Goal: Navigation & Orientation: Find specific page/section

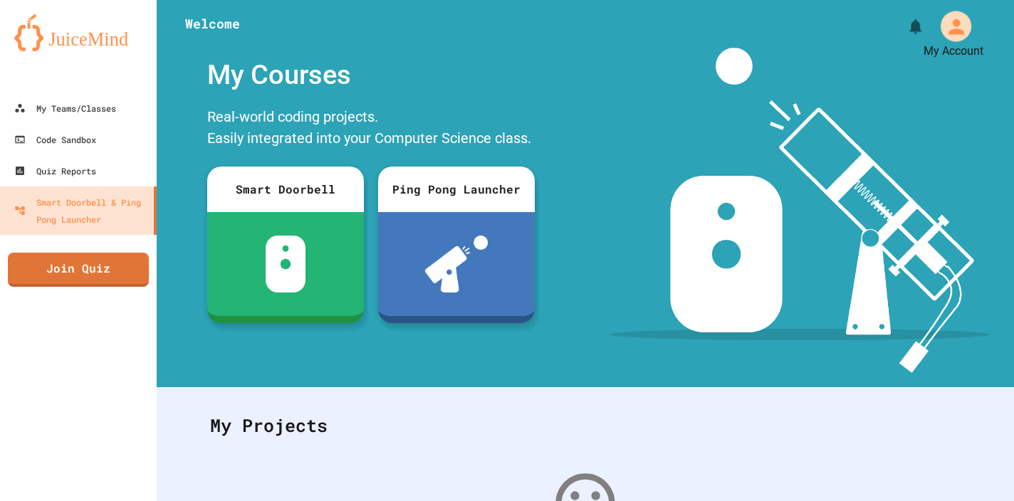
click at [958, 23] on icon "My Account" at bounding box center [956, 27] width 16 height 16
click at [624, 500] on div at bounding box center [507, 501] width 1014 height 0
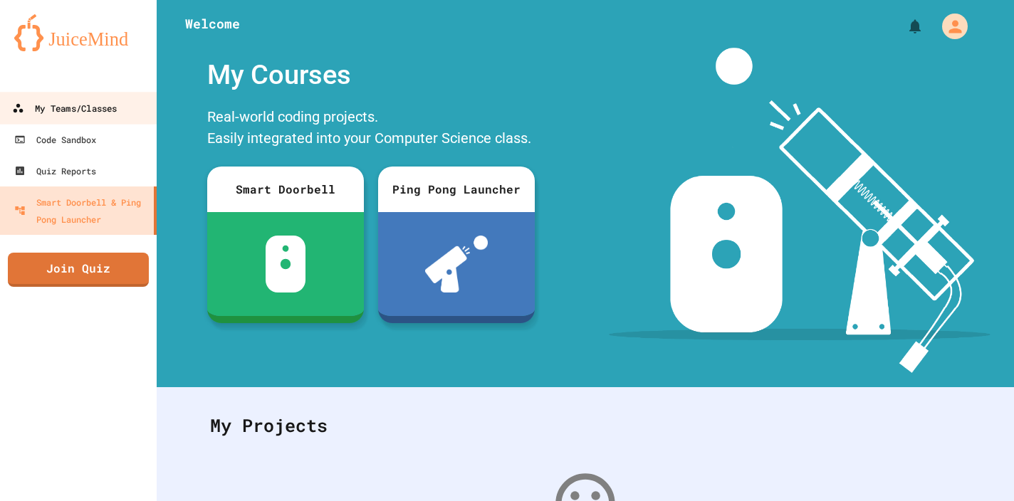
click at [84, 110] on div "My Teams/Classes" at bounding box center [64, 109] width 105 height 18
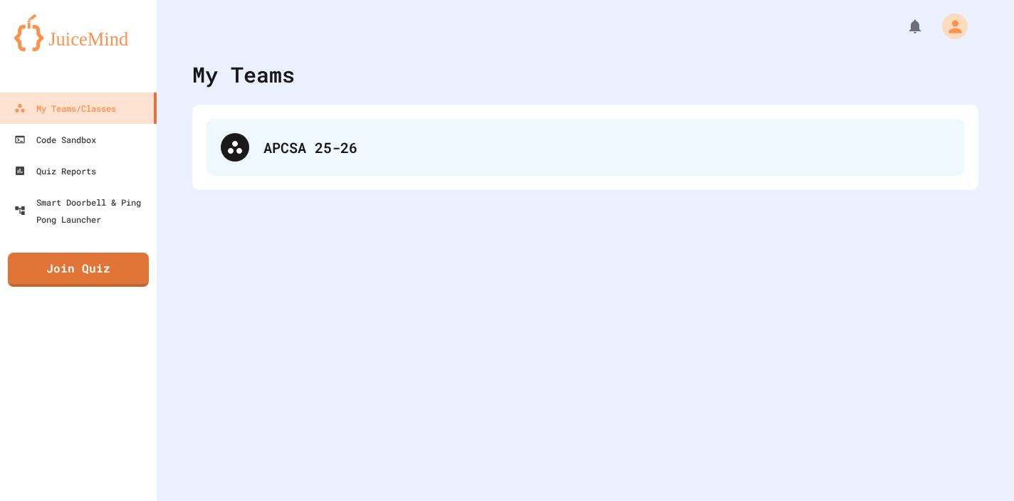
click at [262, 145] on div "APCSA 25-26" at bounding box center [584, 147] width 757 height 57
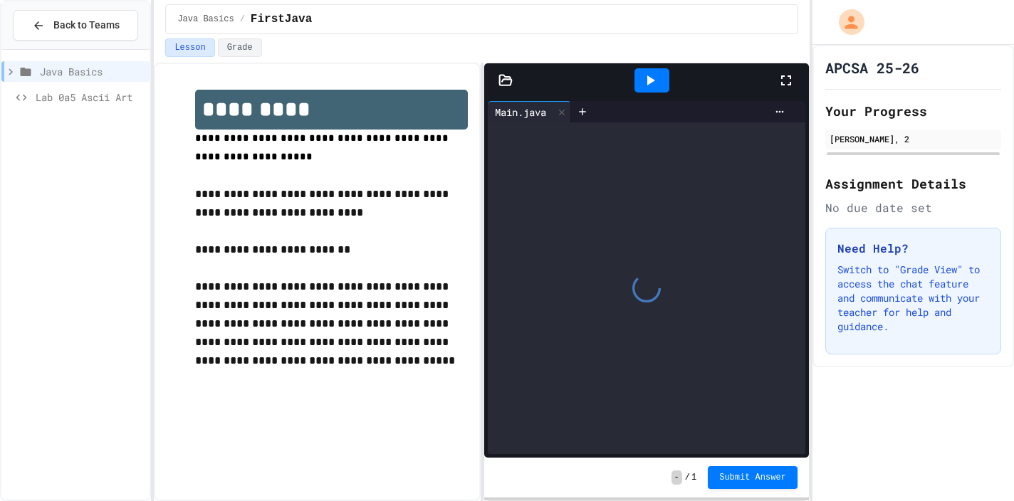
click at [18, 70] on icon at bounding box center [25, 71] width 17 height 13
click at [637, 80] on div at bounding box center [651, 80] width 35 height 24
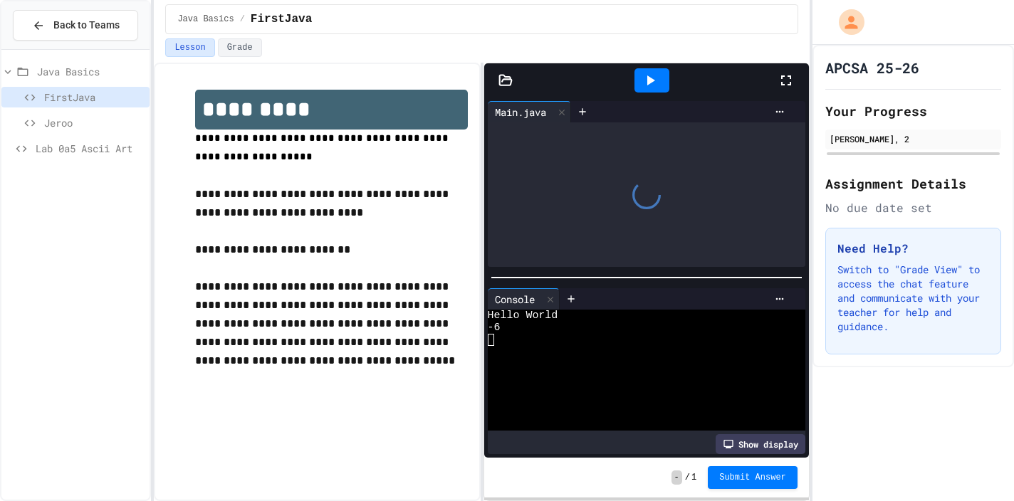
click at [621, 160] on div at bounding box center [646, 194] width 317 height 145
click at [788, 82] on icon at bounding box center [785, 80] width 17 height 17
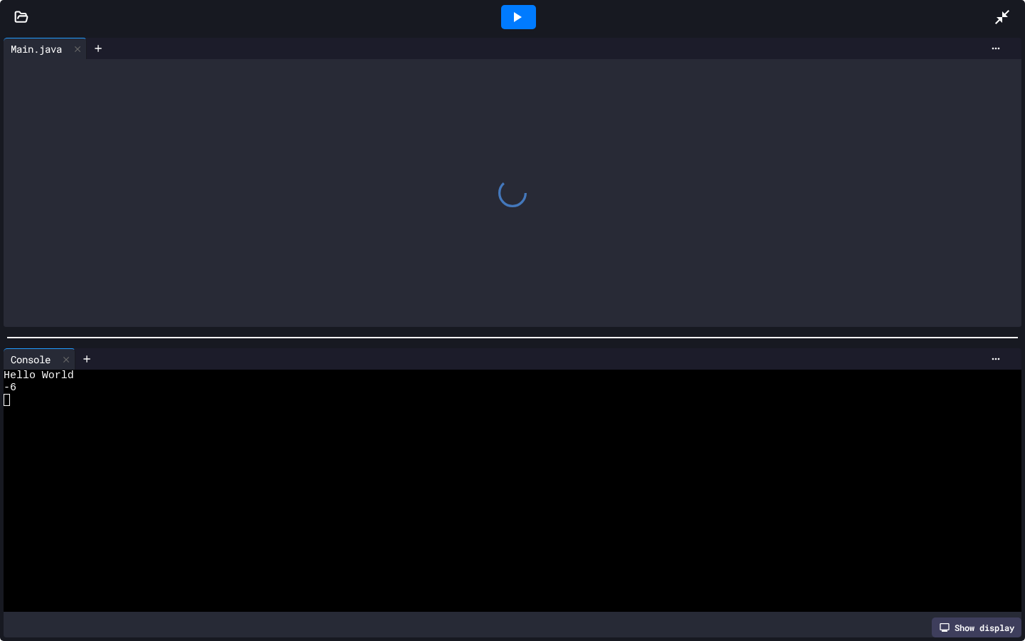
click at [377, 149] on div at bounding box center [513, 193] width 1018 height 268
click at [999, 17] on icon at bounding box center [1002, 17] width 14 height 14
